Goal: Task Accomplishment & Management: Use online tool/utility

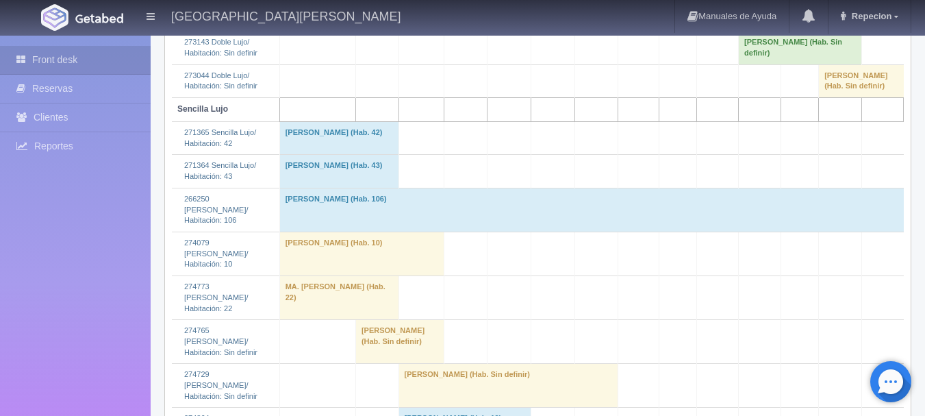
scroll to position [1301, 0]
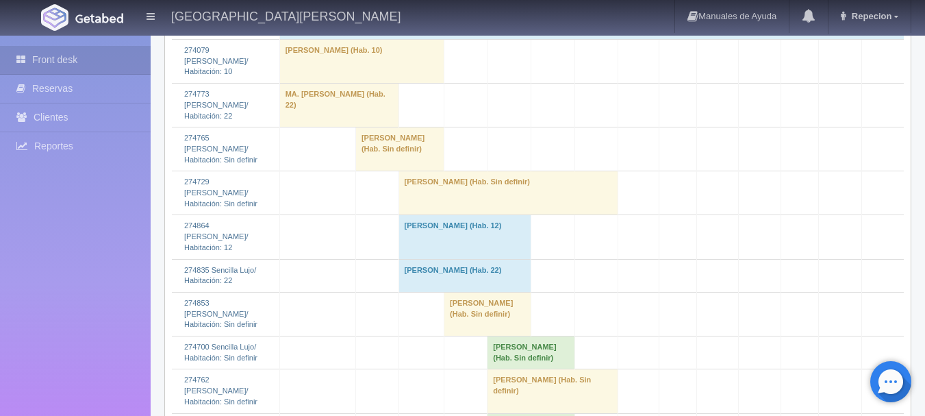
click at [426, 205] on td "sergio david beltran espinoza (Hab. Sin definir)" at bounding box center [508, 193] width 220 height 44
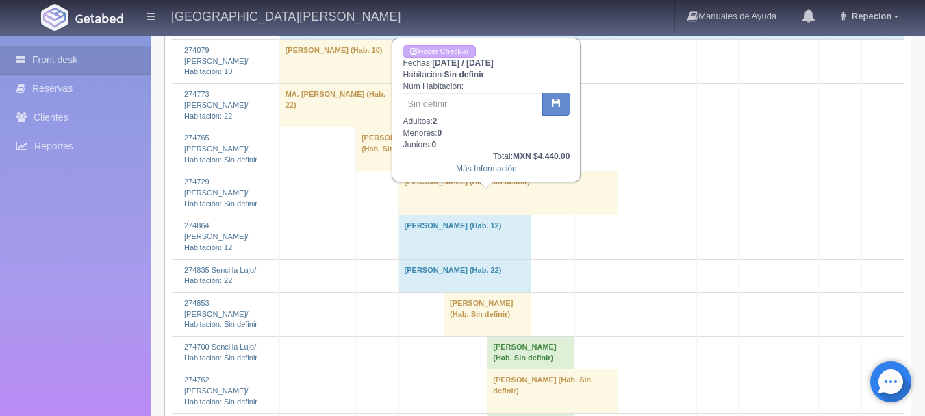
click at [426, 205] on td "[PERSON_NAME] (Hab. Sin definir)" at bounding box center [508, 193] width 220 height 44
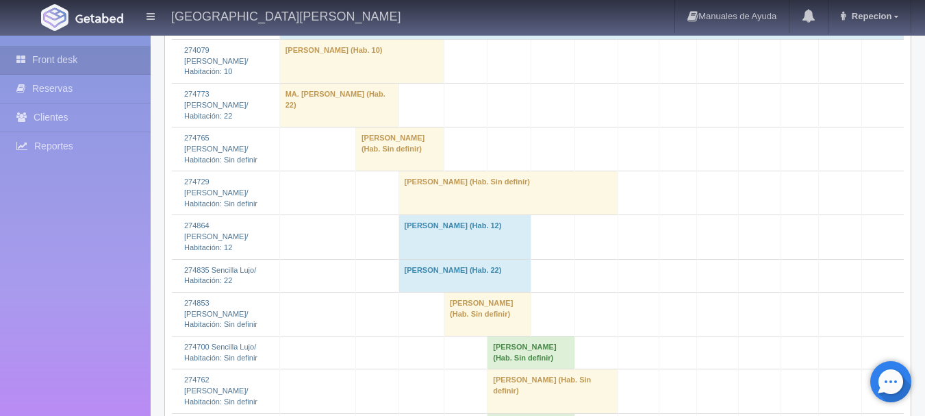
click at [431, 205] on td "[PERSON_NAME] (Hab. Sin definir)" at bounding box center [508, 193] width 220 height 44
click at [474, 205] on td "[PERSON_NAME] (Hab. Sin definir)" at bounding box center [508, 193] width 220 height 44
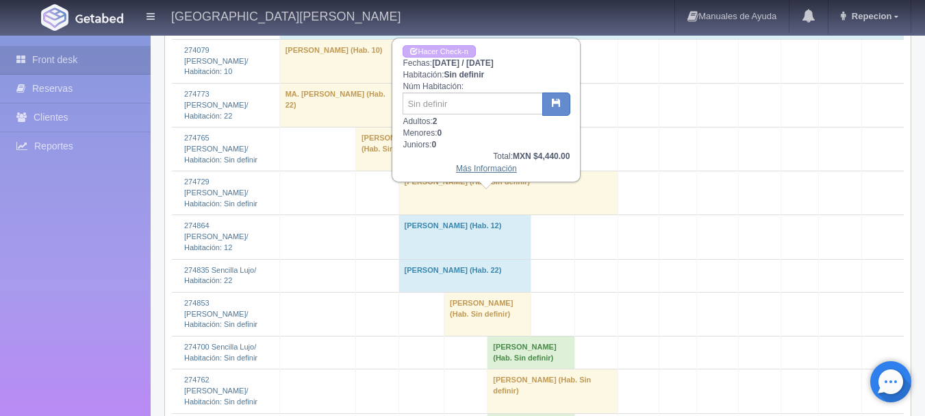
click at [488, 172] on link "Más Información" at bounding box center [486, 169] width 61 height 10
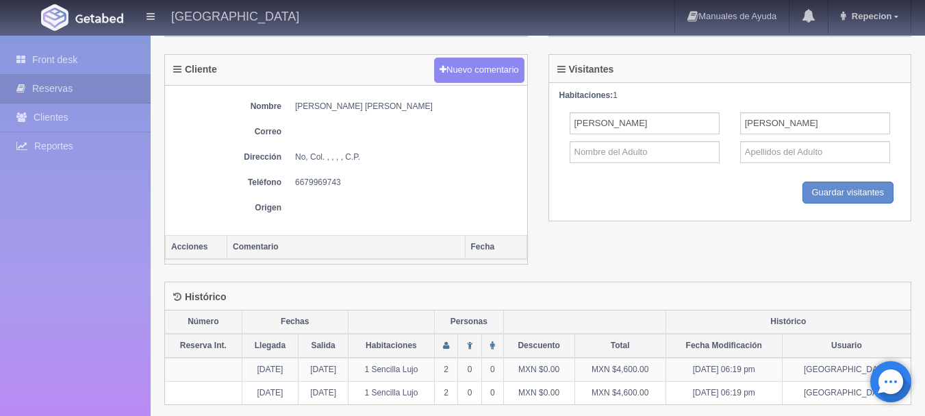
scroll to position [504, 0]
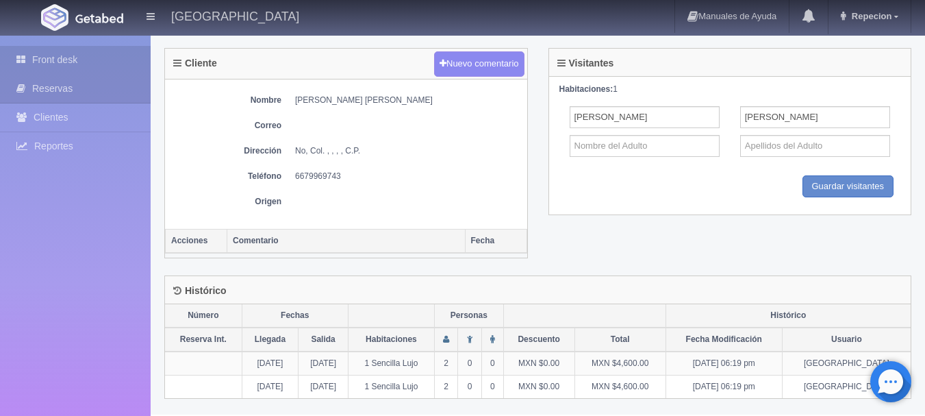
click at [43, 57] on link "Front desk" at bounding box center [75, 60] width 151 height 28
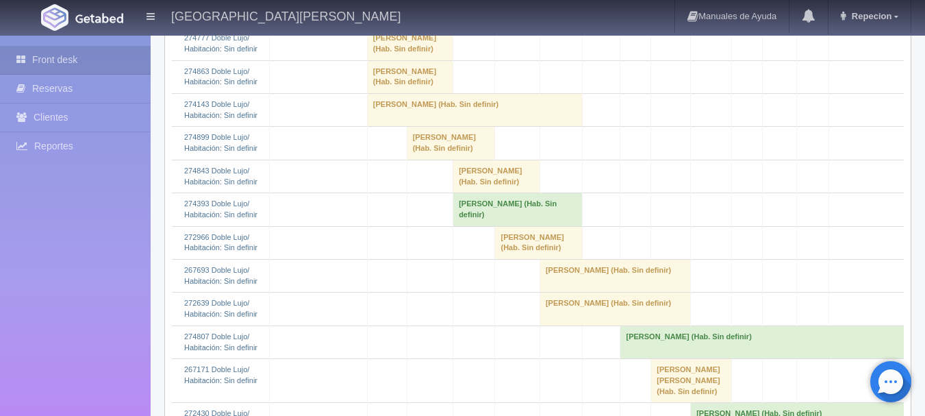
scroll to position [616, 0]
click at [411, 159] on td "[PERSON_NAME] (Hab. Sin definir)" at bounding box center [451, 142] width 88 height 33
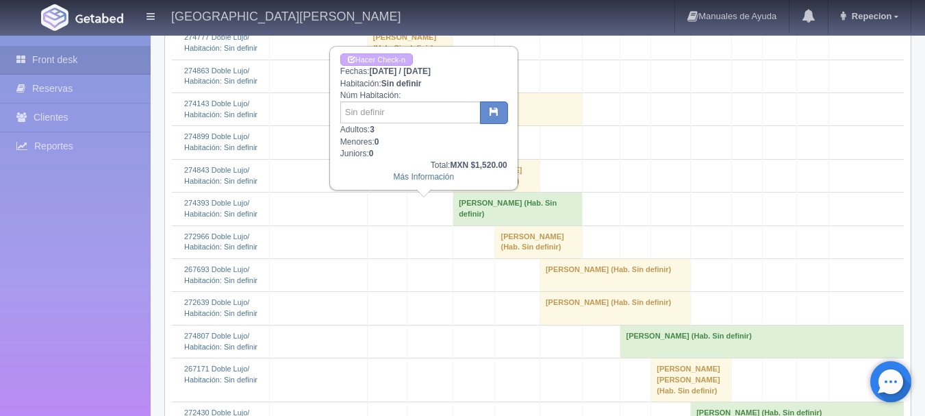
click at [411, 159] on td "gilberto medina (Hab. Sin definir)" at bounding box center [451, 142] width 88 height 33
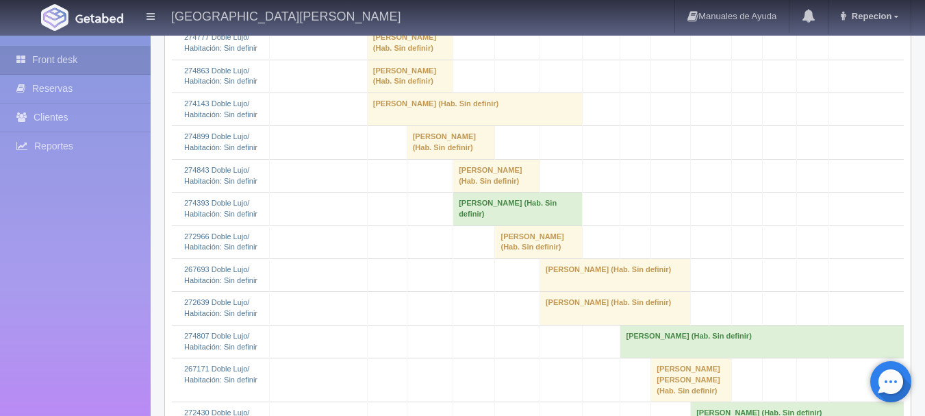
click at [367, 125] on td "[PERSON_NAME] (Hab. Sin definir)" at bounding box center [474, 108] width 215 height 33
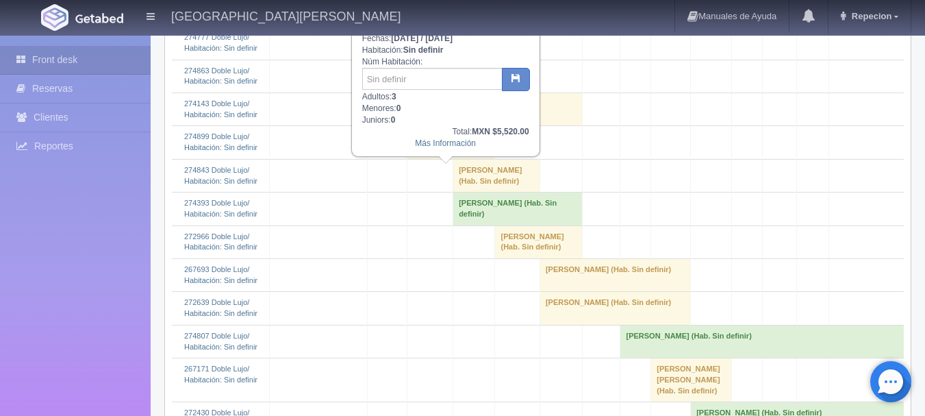
click at [367, 125] on td "[PERSON_NAME] (Hab. Sin definir)" at bounding box center [474, 108] width 215 height 33
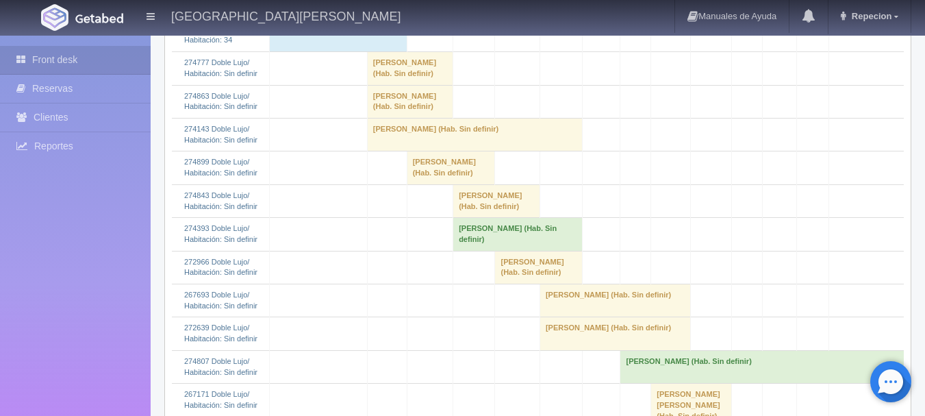
scroll to position [548, 0]
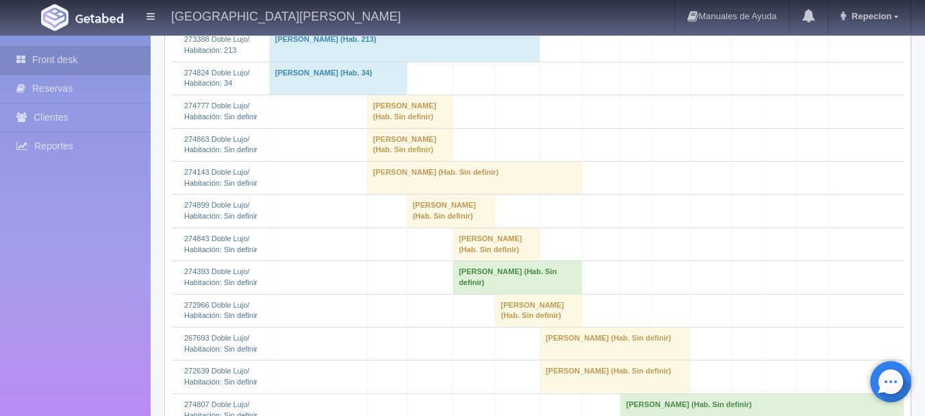
click at [367, 161] on td "[PERSON_NAME] (Hab. Sin definir)" at bounding box center [410, 144] width 86 height 33
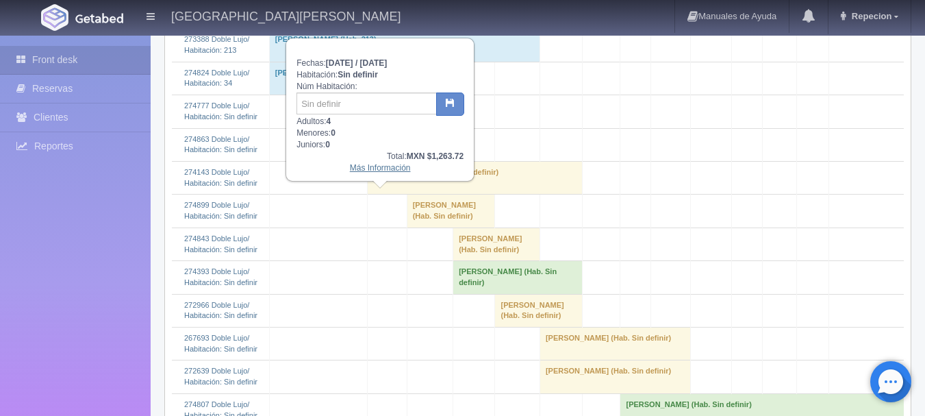
click at [375, 172] on link "Más Información" at bounding box center [380, 168] width 61 height 10
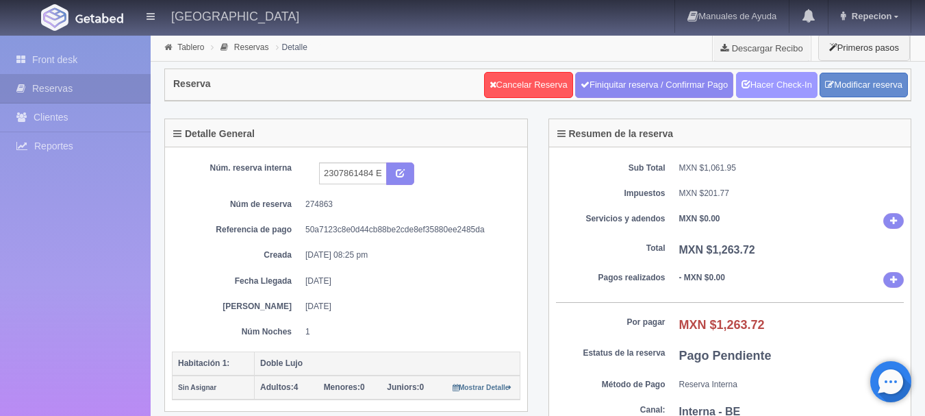
click at [755, 90] on link "Hacer Check-In" at bounding box center [776, 85] width 81 height 26
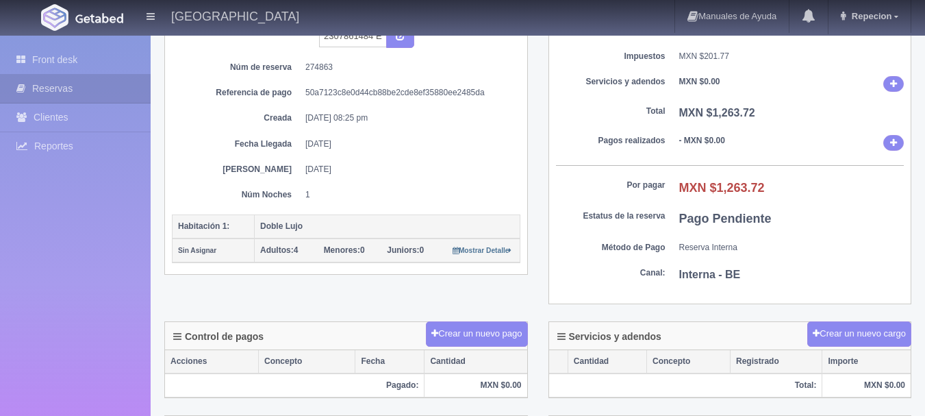
scroll to position [137, 0]
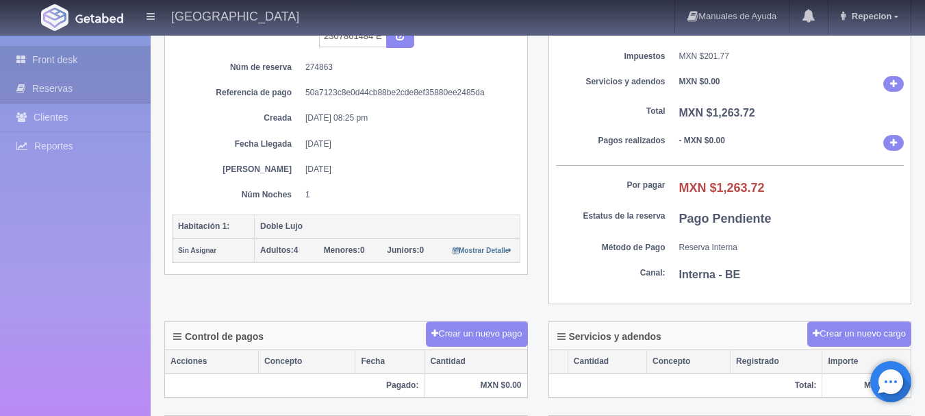
click at [76, 55] on link "Front desk" at bounding box center [75, 60] width 151 height 28
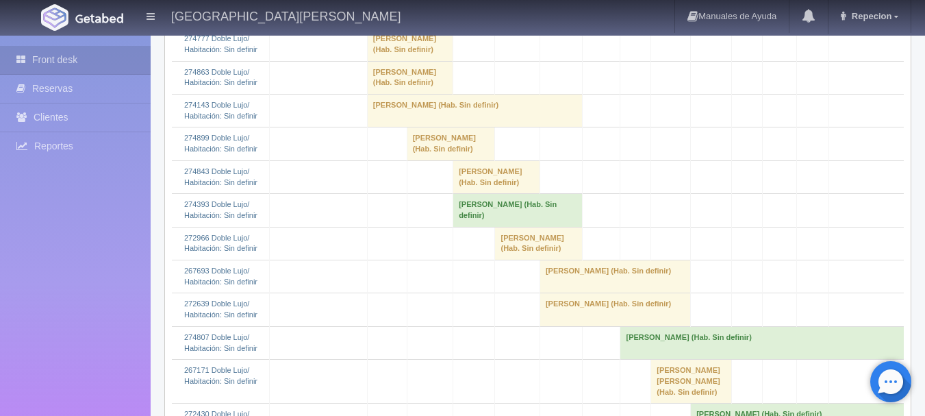
scroll to position [616, 0]
click at [367, 92] on td "[PERSON_NAME] (Hab. Sin definir)" at bounding box center [410, 76] width 86 height 33
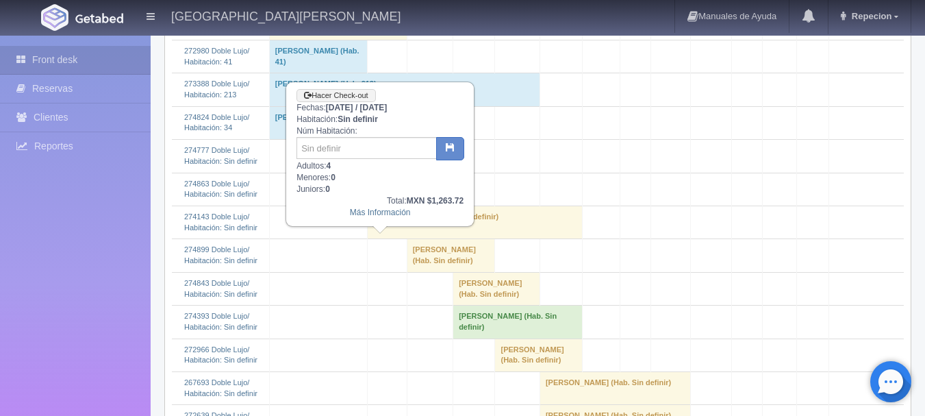
scroll to position [479, 0]
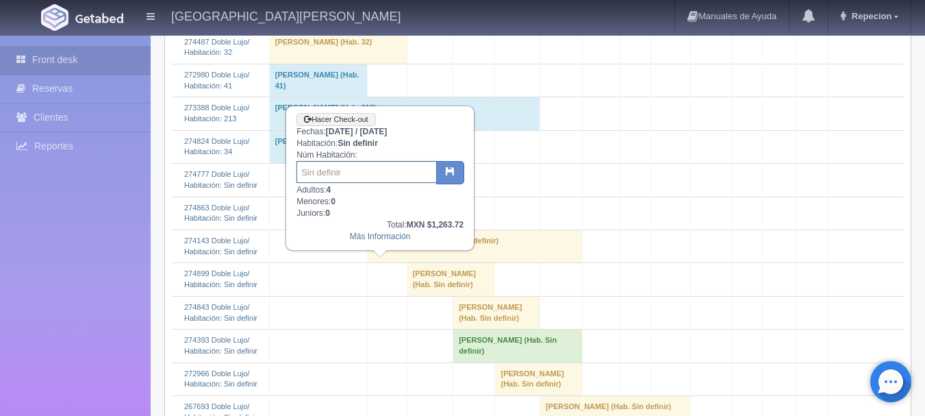
click at [366, 171] on input "text" at bounding box center [366, 172] width 140 height 22
type input "39"
click at [449, 175] on icon "button" at bounding box center [450, 170] width 9 height 9
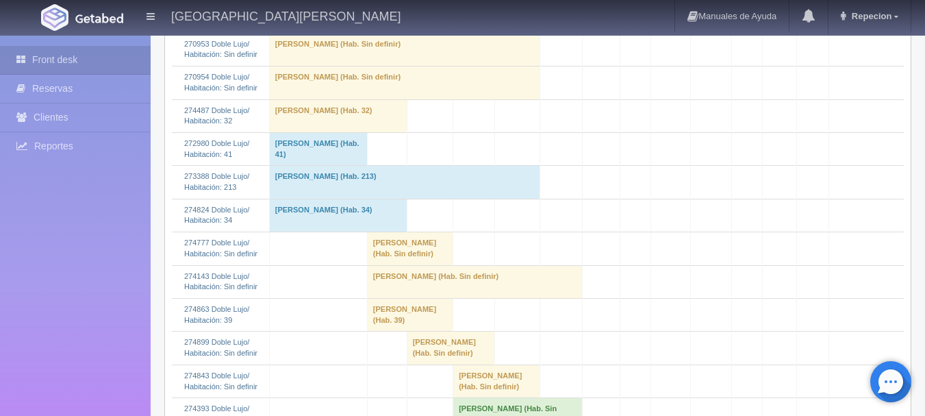
scroll to position [479, 0]
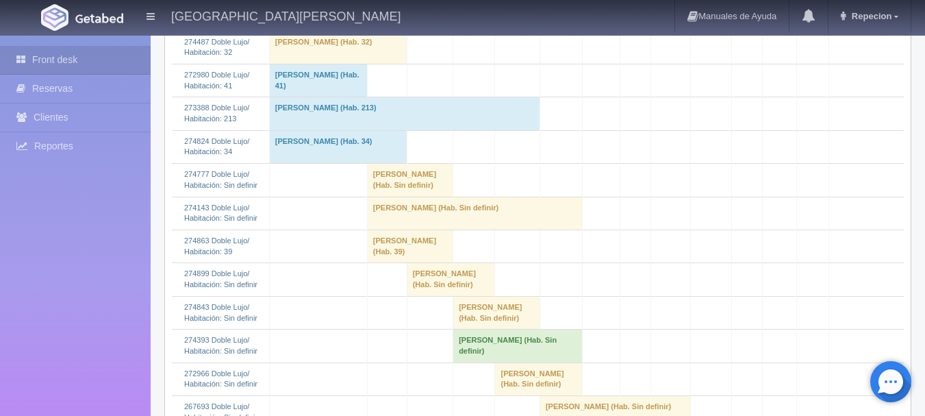
click at [367, 262] on td "Ana Bertha Martinez Becerra (Hab. 39)" at bounding box center [410, 245] width 86 height 33
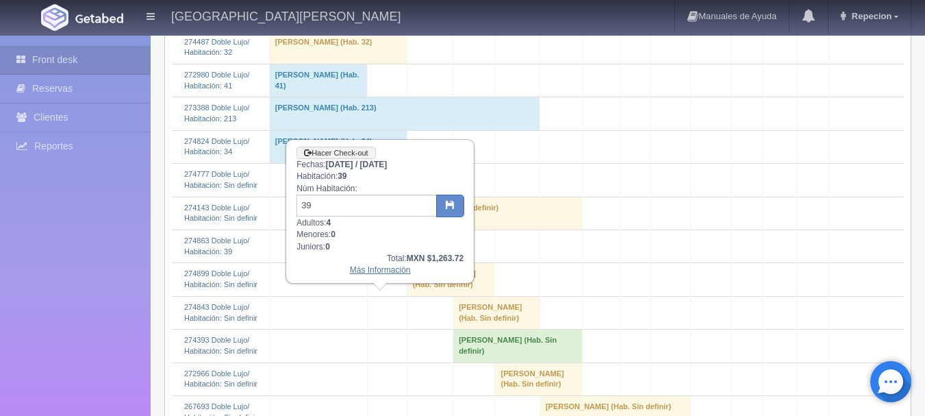
click at [377, 274] on link "Más Información" at bounding box center [380, 270] width 61 height 10
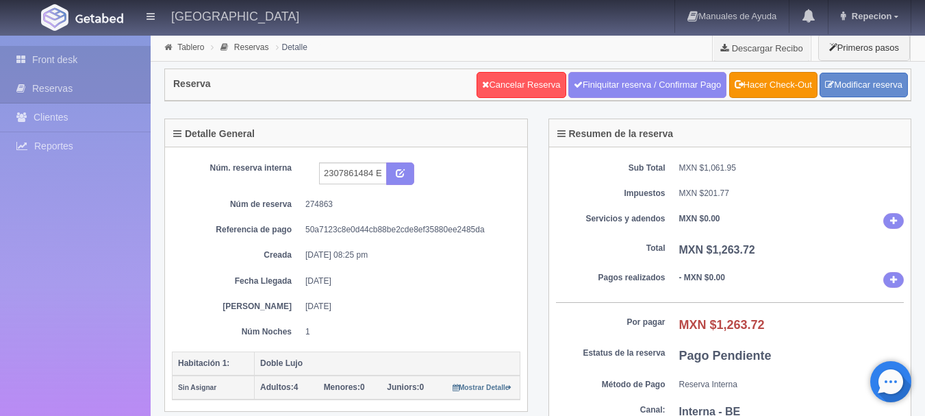
click at [69, 62] on link "Front desk" at bounding box center [75, 60] width 151 height 28
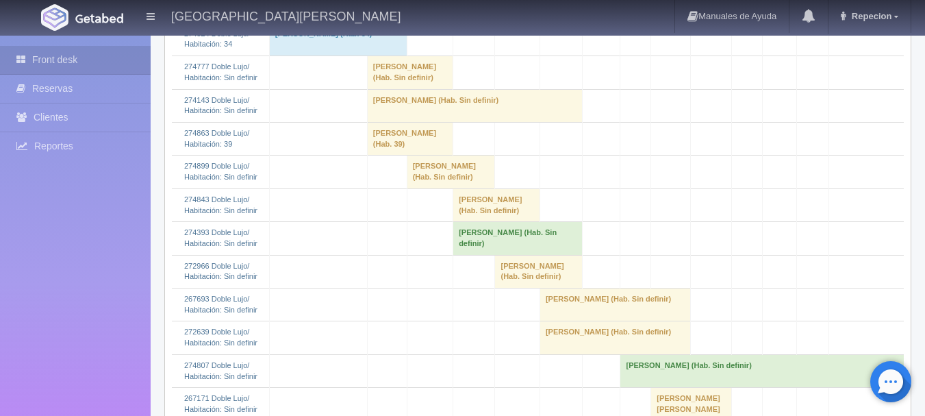
scroll to position [548, 0]
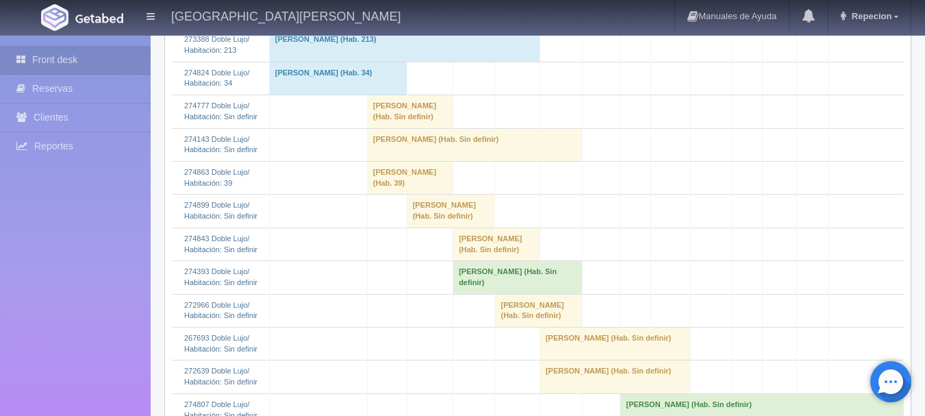
click at [384, 161] on td "[PERSON_NAME] (Hab. Sin definir)" at bounding box center [474, 144] width 215 height 33
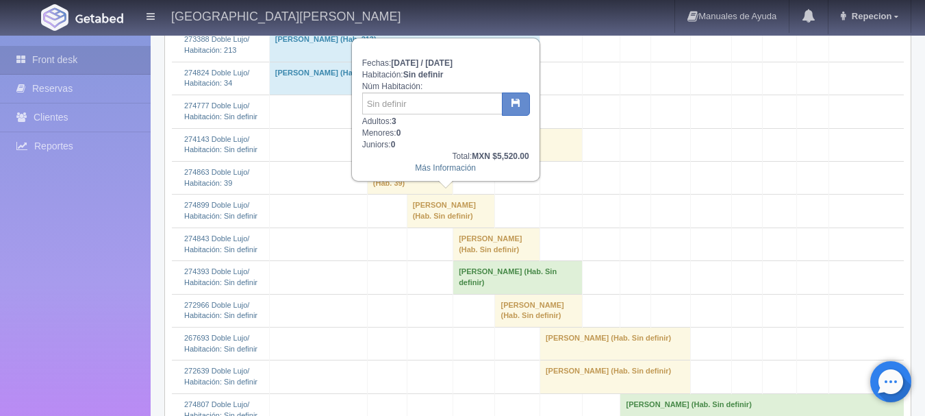
click at [384, 161] on td "[PERSON_NAME] (Hab. Sin definir)" at bounding box center [474, 144] width 215 height 33
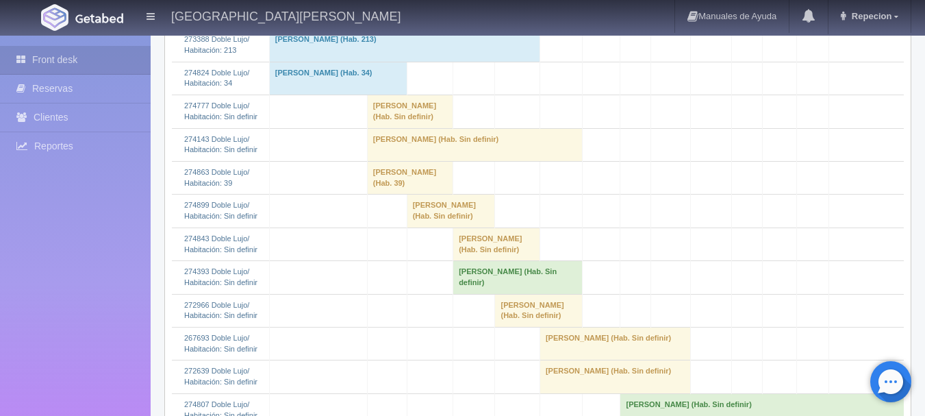
click at [381, 128] on td "[PERSON_NAME] (Hab. Sin definir)" at bounding box center [410, 111] width 86 height 33
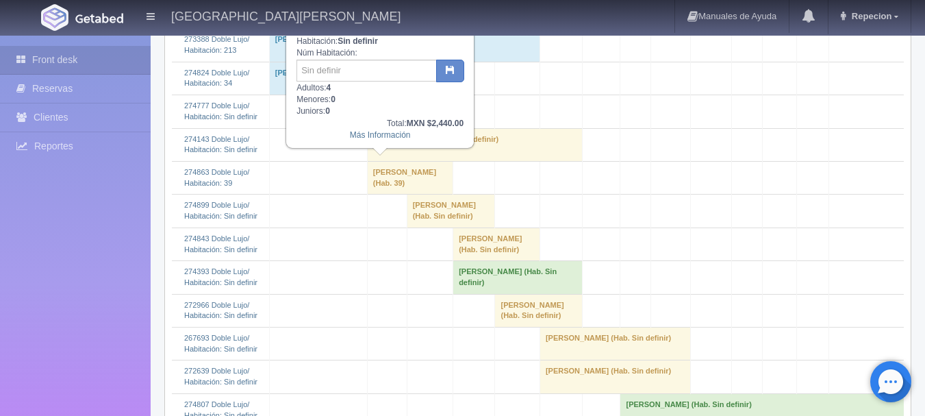
click at [381, 128] on td "[PERSON_NAME] (Hab. Sin definir)" at bounding box center [410, 111] width 86 height 33
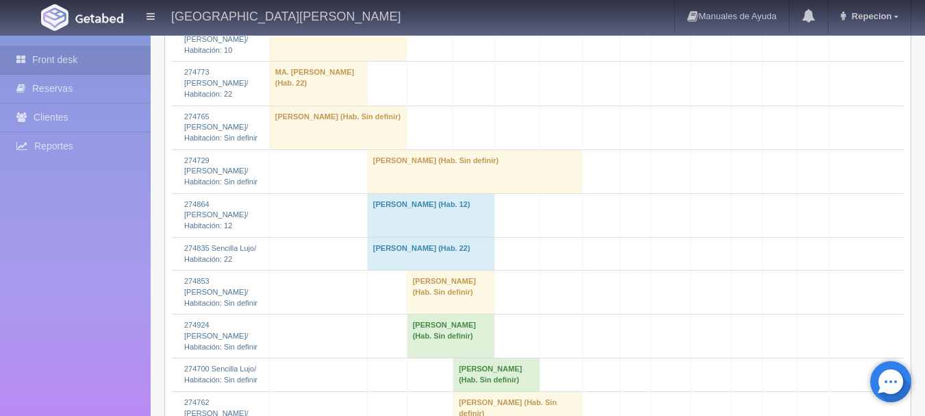
scroll to position [1301, 0]
click at [424, 192] on td "[PERSON_NAME] (Hab. Sin definir)" at bounding box center [474, 171] width 215 height 44
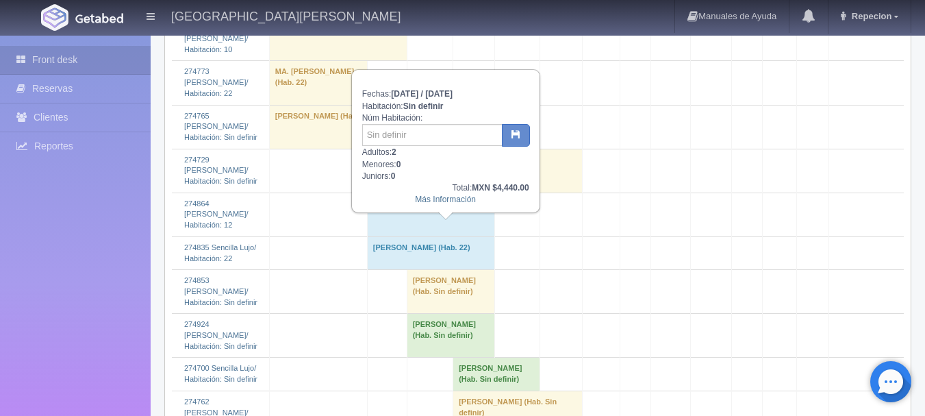
click at [424, 192] on td "[PERSON_NAME] (Hab. Sin definir)" at bounding box center [474, 171] width 215 height 44
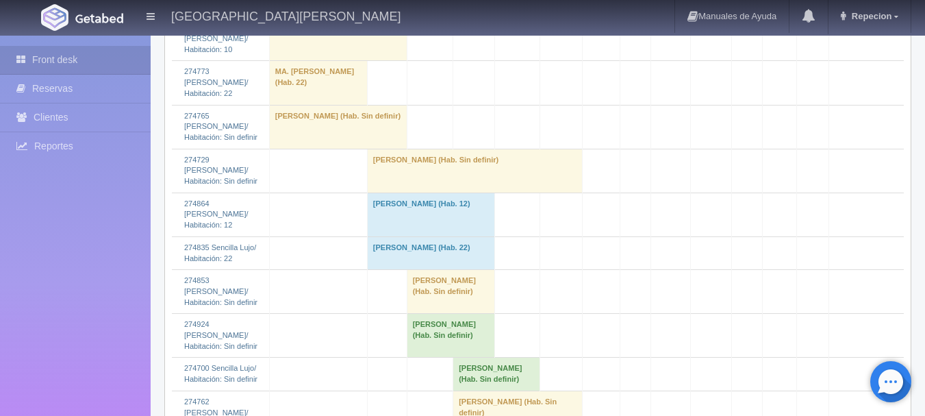
click at [409, 192] on td "[PERSON_NAME] (Hab. Sin definir)" at bounding box center [474, 171] width 215 height 44
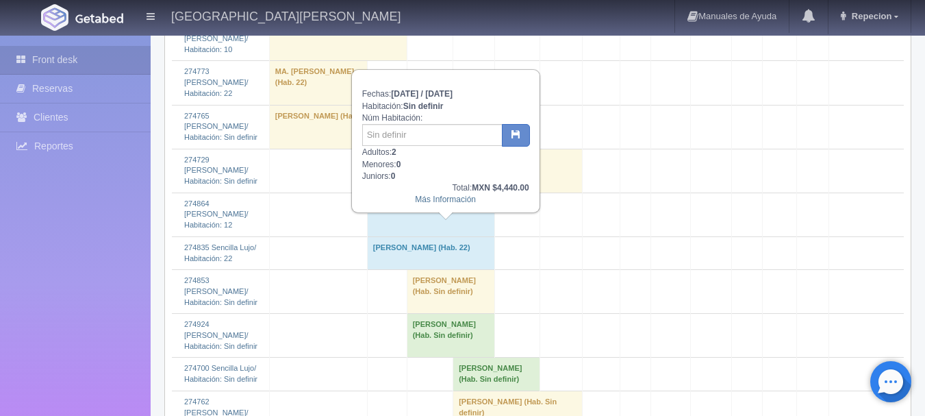
click at [409, 192] on td "[PERSON_NAME] (Hab. Sin definir)" at bounding box center [474, 171] width 215 height 44
